Goal: Task Accomplishment & Management: Manage account settings

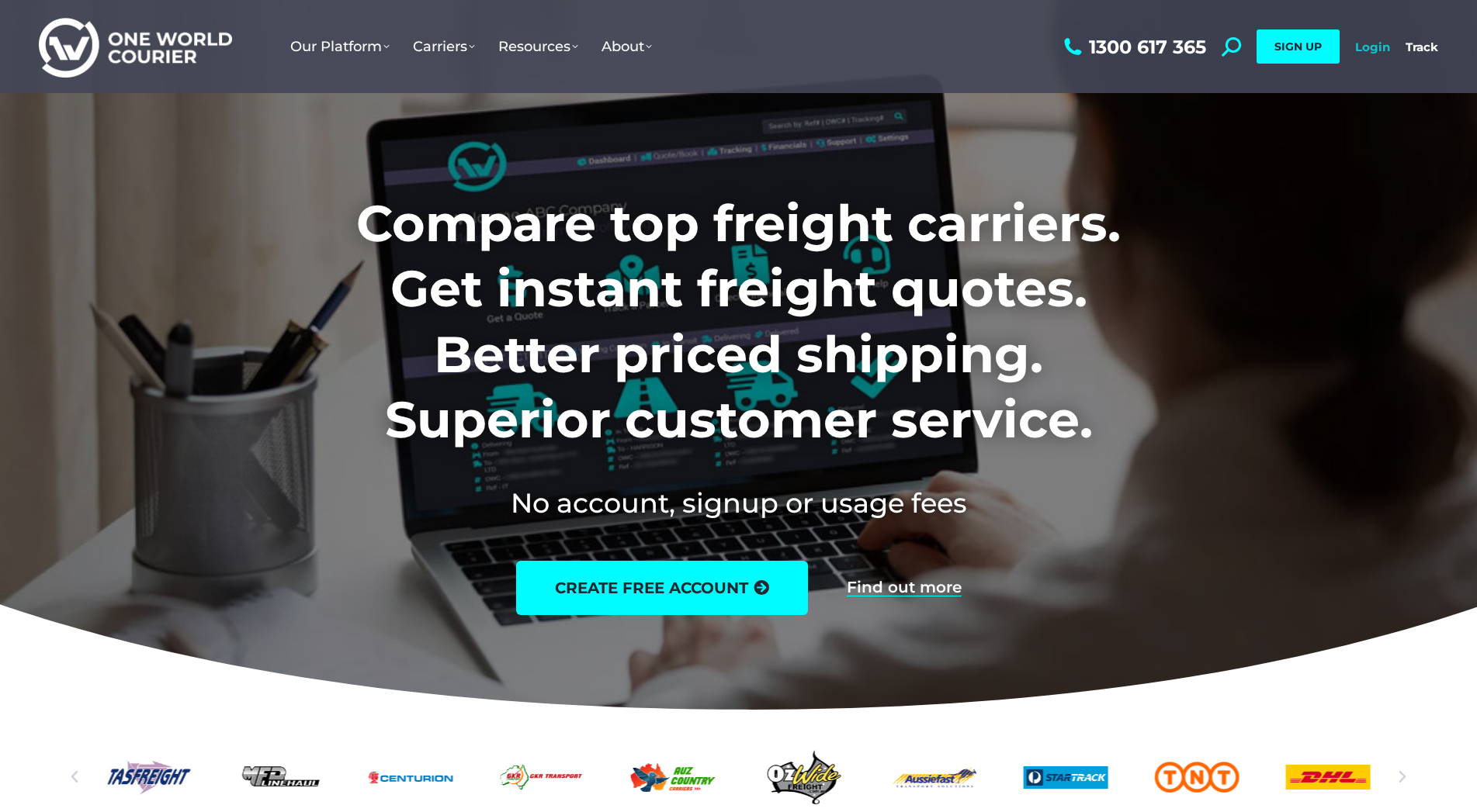
click at [1371, 49] on link "Login" at bounding box center [1372, 46] width 35 height 15
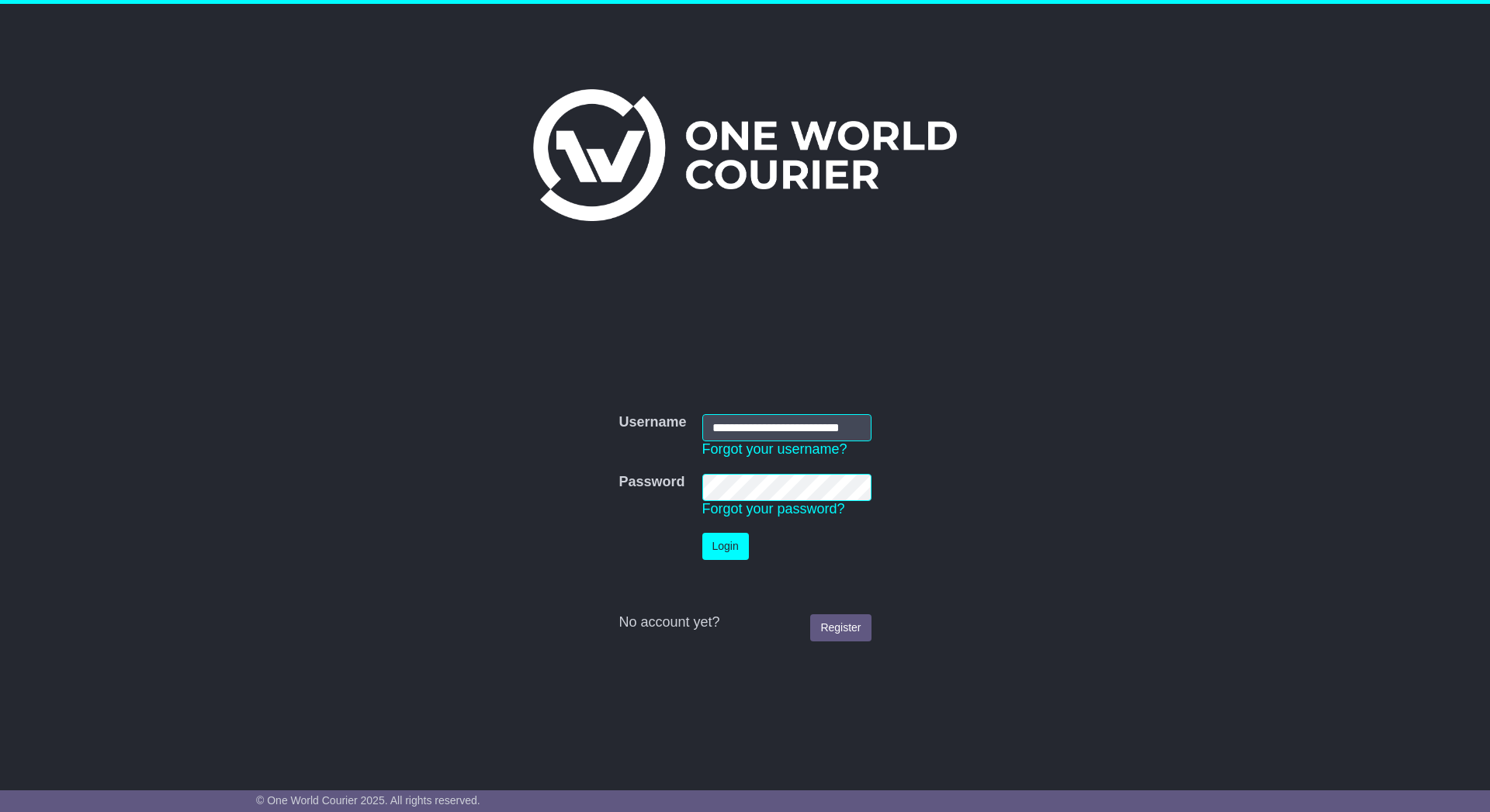
scroll to position [0, 15]
click at [724, 545] on button "Login" at bounding box center [725, 547] width 47 height 27
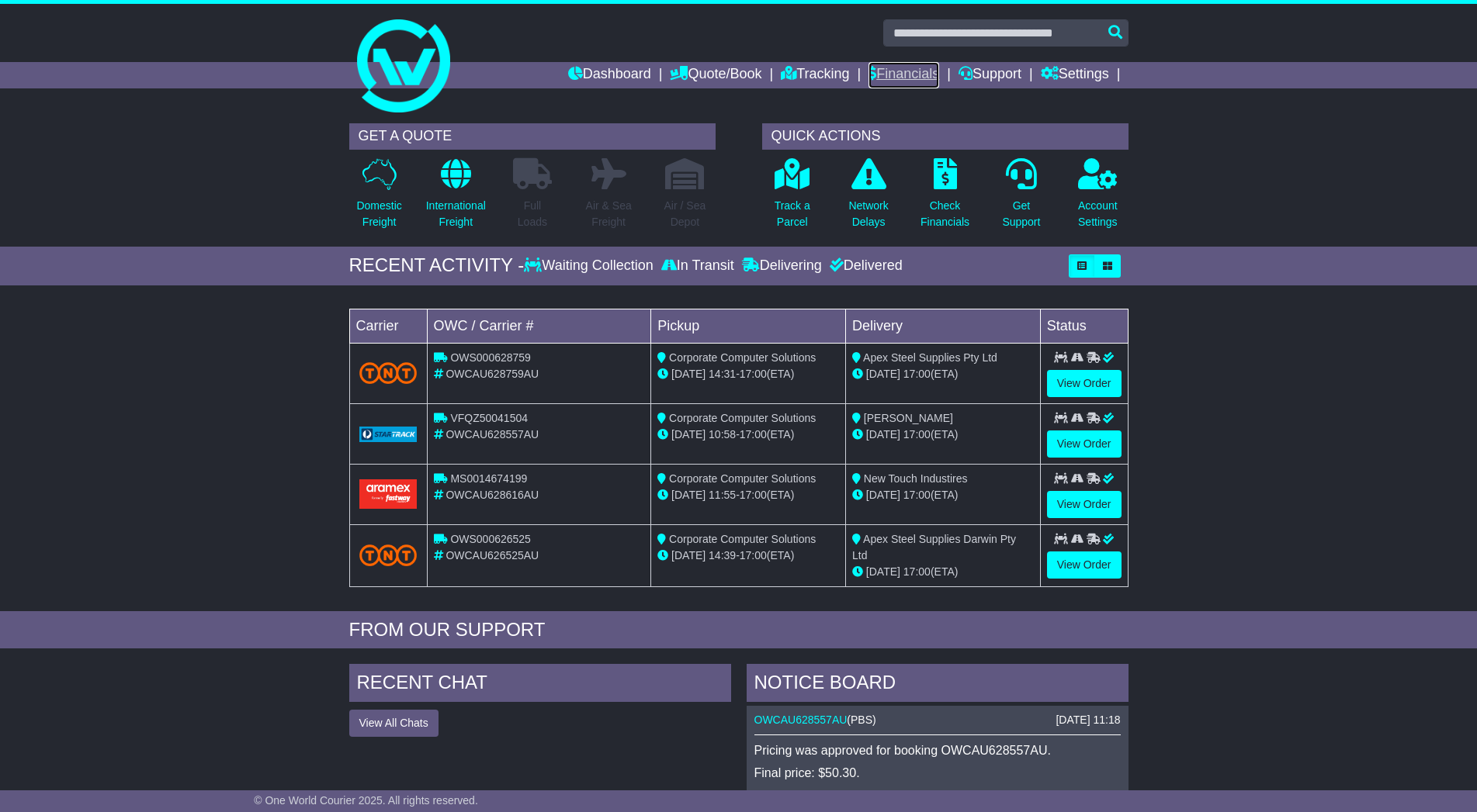
click at [886, 73] on link "Financials" at bounding box center [904, 75] width 70 height 26
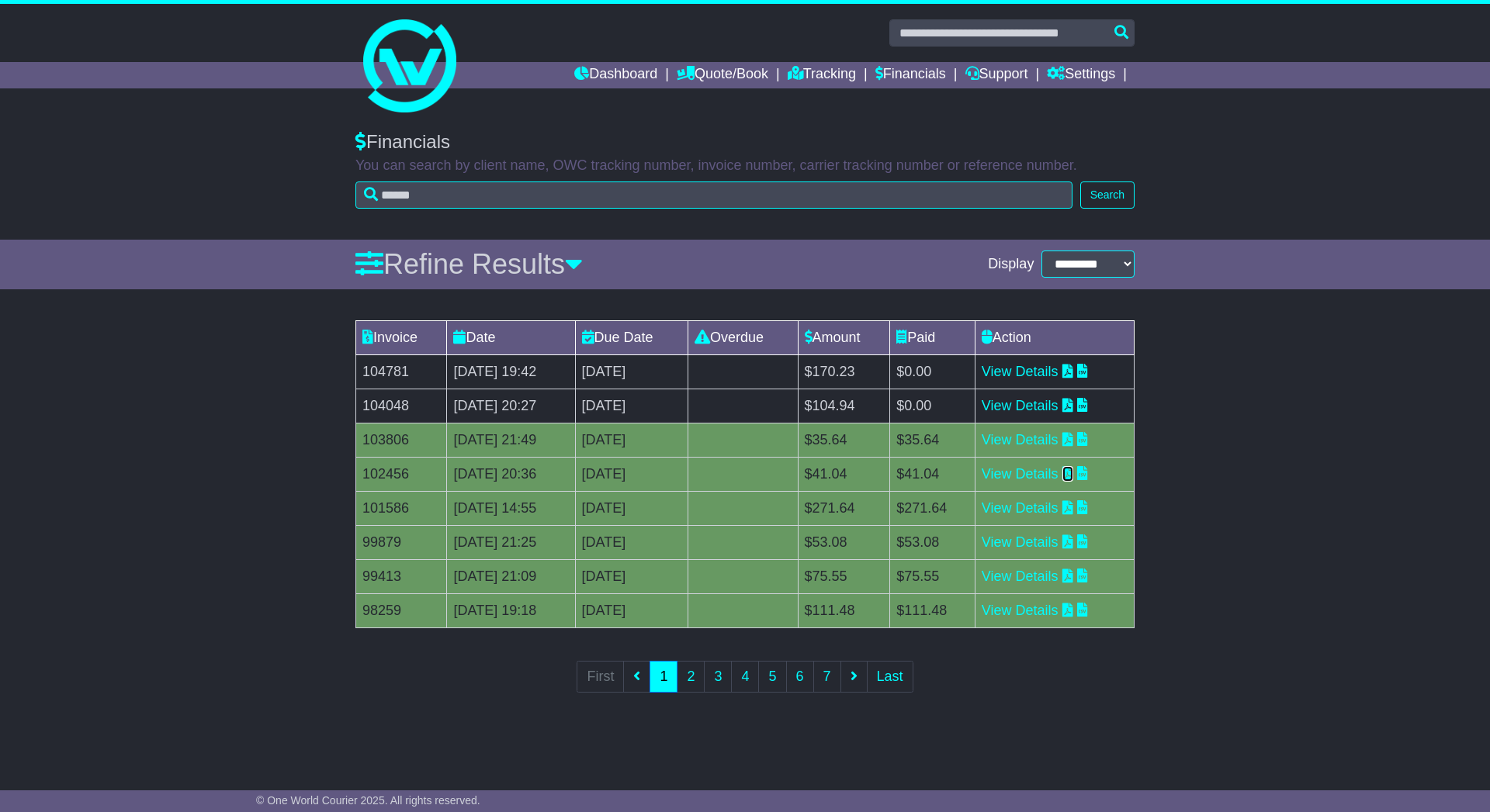
click at [1073, 474] on icon at bounding box center [1068, 473] width 11 height 14
